Goal: Task Accomplishment & Management: Use online tool/utility

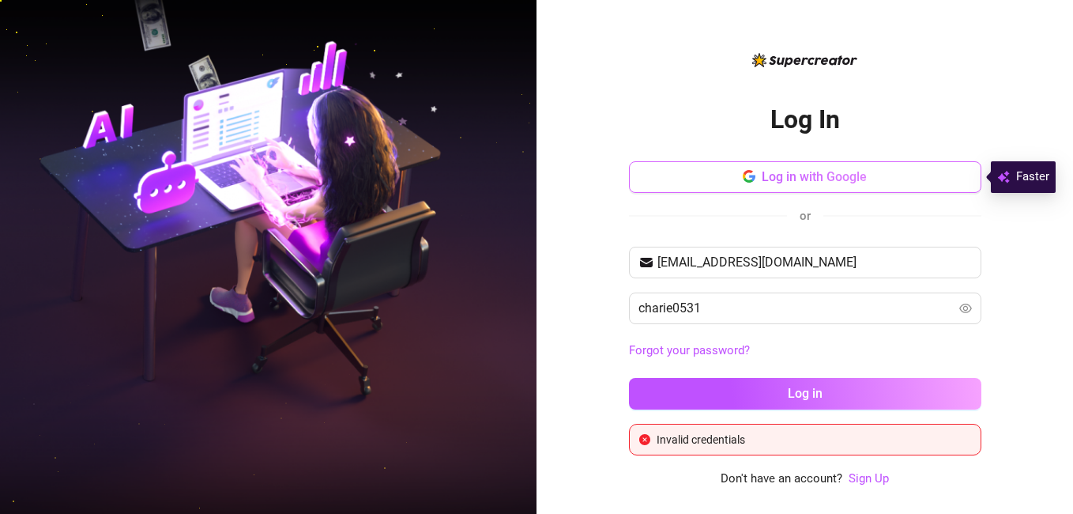
click at [892, 169] on button "Log in with Google" at bounding box center [805, 177] width 353 height 32
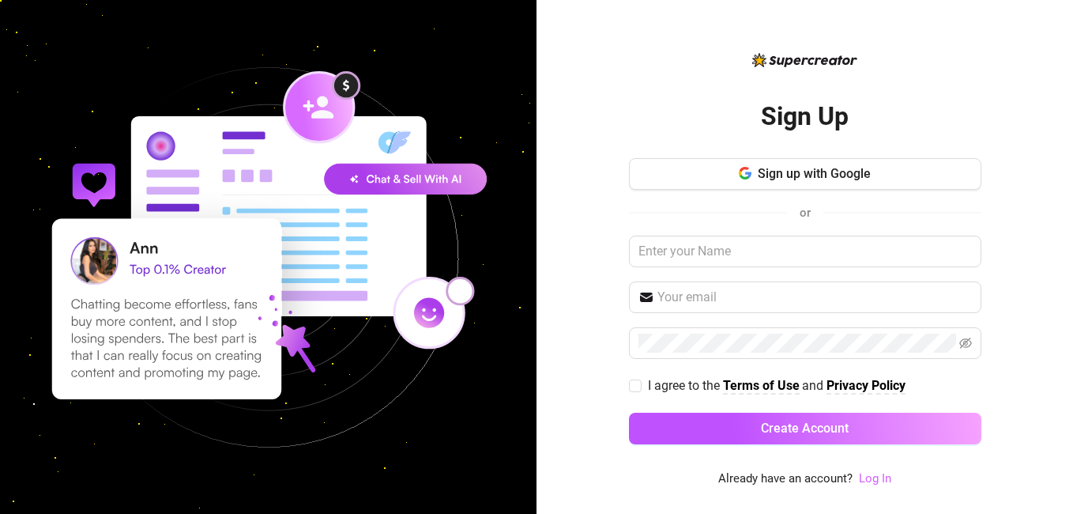
click at [870, 473] on link "Log In" at bounding box center [875, 478] width 32 height 14
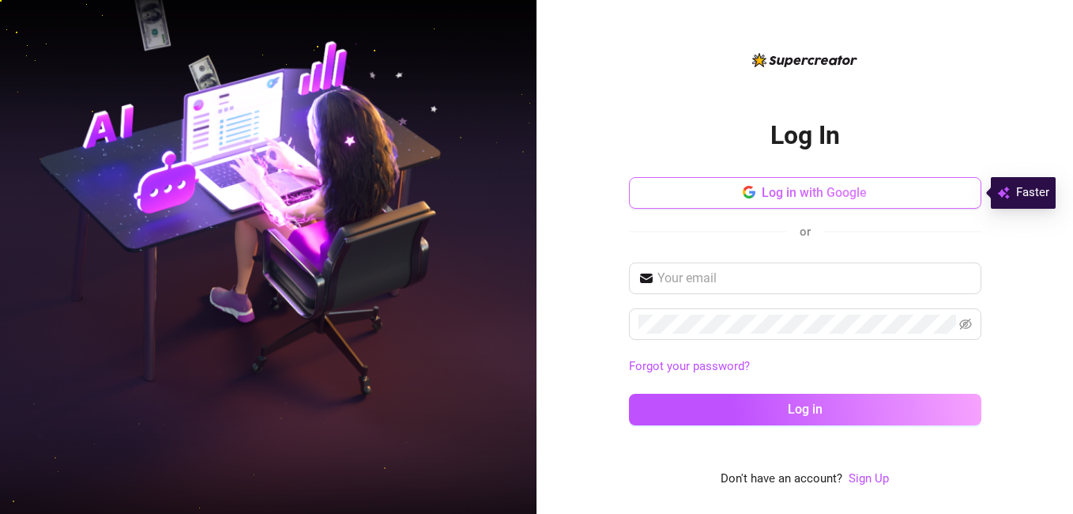
click at [802, 194] on span "Log in with Google" at bounding box center [814, 192] width 105 height 15
click at [816, 190] on span "Log in with Google" at bounding box center [814, 192] width 105 height 15
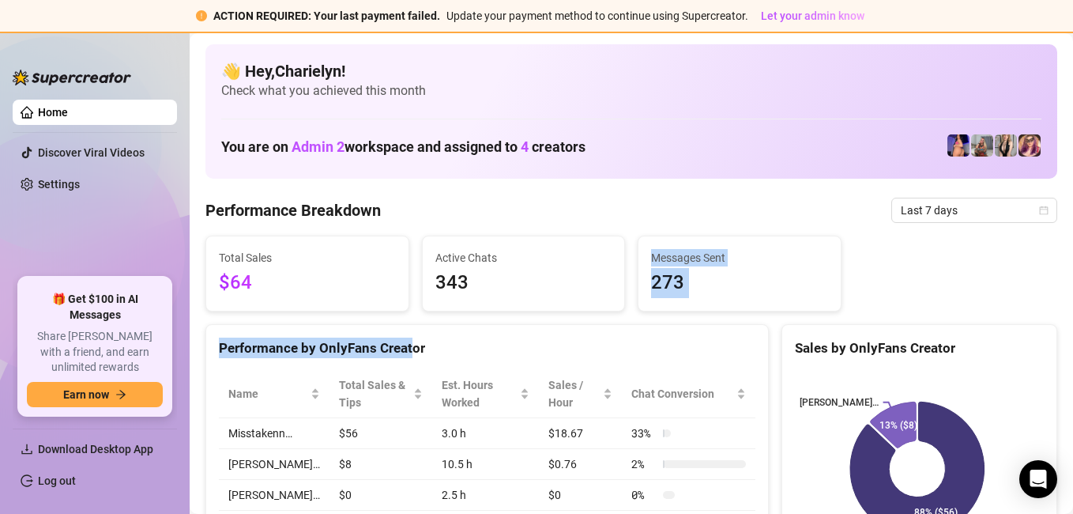
drag, startPoint x: 411, startPoint y: 329, endPoint x: 601, endPoint y: 330, distance: 189.7
click at [601, 330] on div "Performance by OnlyFans Creator" at bounding box center [487, 342] width 562 height 34
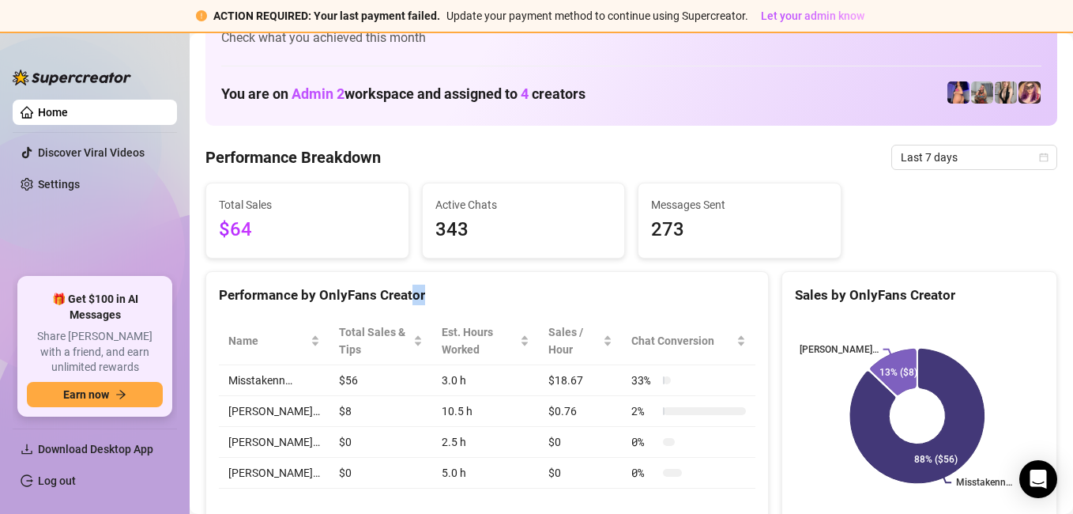
scroll to position [50, 0]
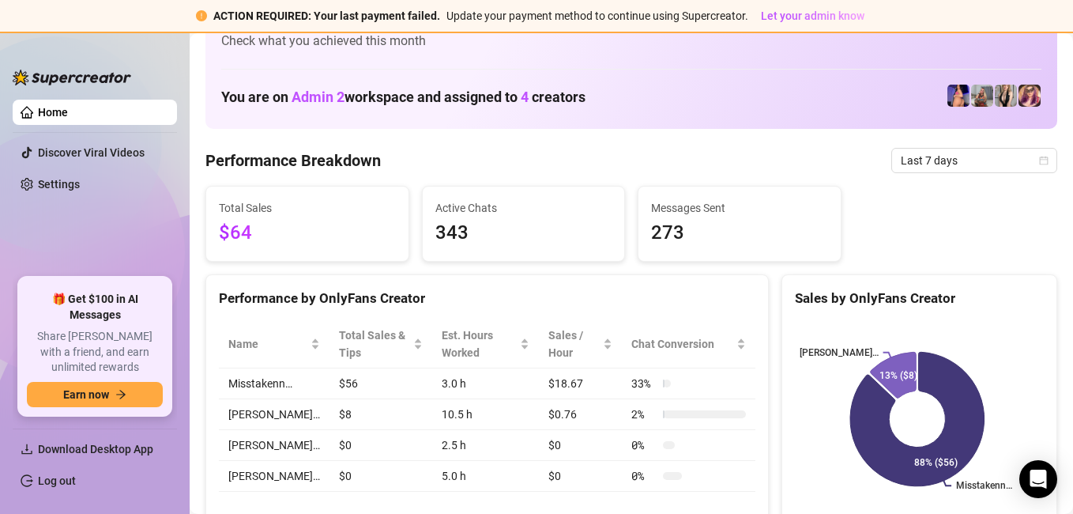
click at [754, 164] on div "Performance Breakdown Last 7 days" at bounding box center [632, 160] width 852 height 25
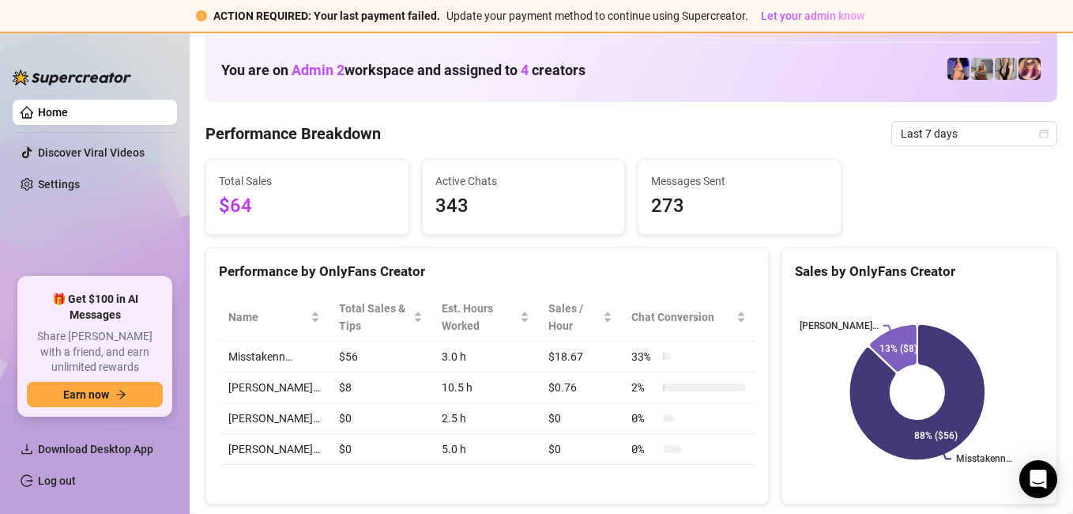
scroll to position [0, 0]
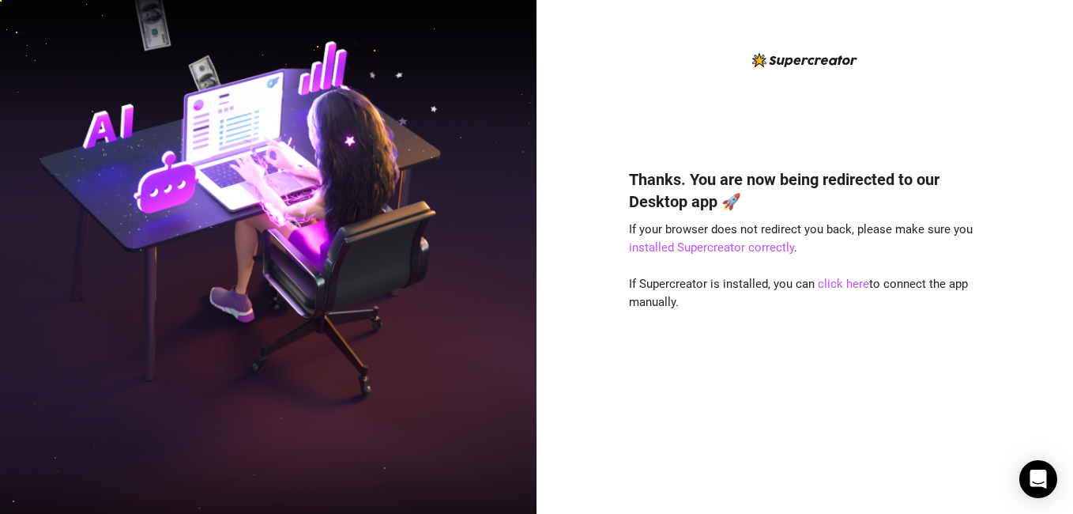
click at [1027, 124] on div "Thanks. You are now being redirected to our Desktop app 🚀 If your browser does …" at bounding box center [805, 257] width 537 height 514
